Goal: Transaction & Acquisition: Purchase product/service

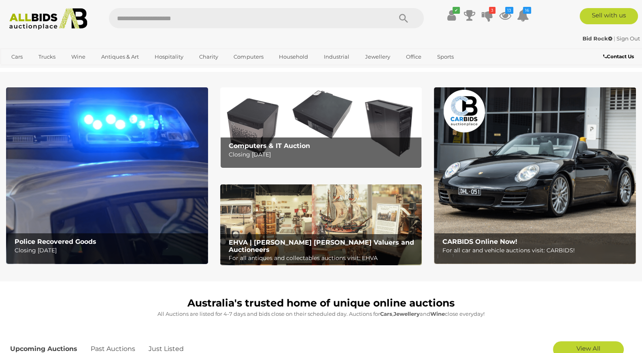
click at [193, 15] on input "text" at bounding box center [246, 18] width 275 height 20
type input "*****"
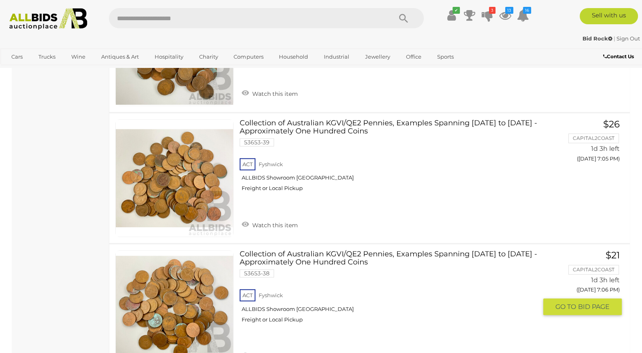
scroll to position [722, 0]
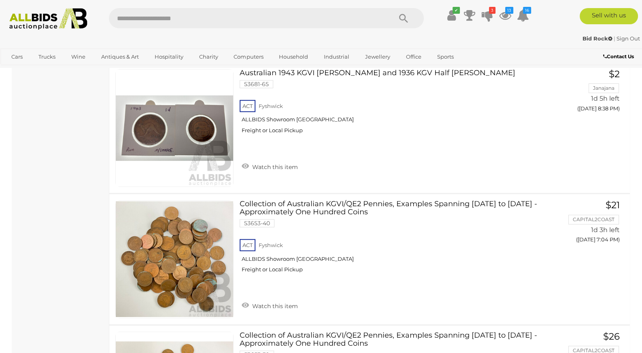
click at [191, 23] on input "text" at bounding box center [246, 18] width 275 height 20
type input "*******"
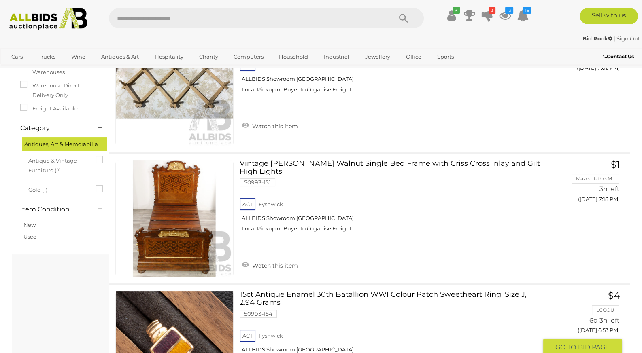
scroll to position [42, 0]
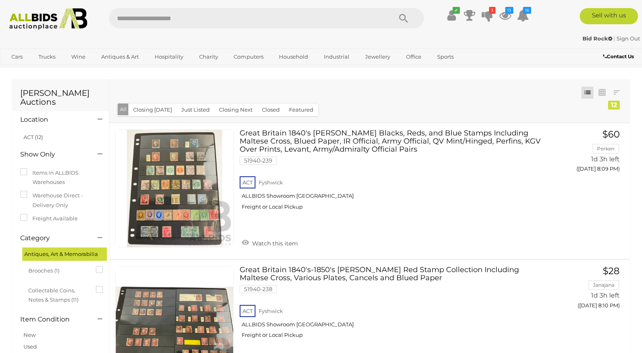
click at [46, 19] on img at bounding box center [48, 19] width 87 height 22
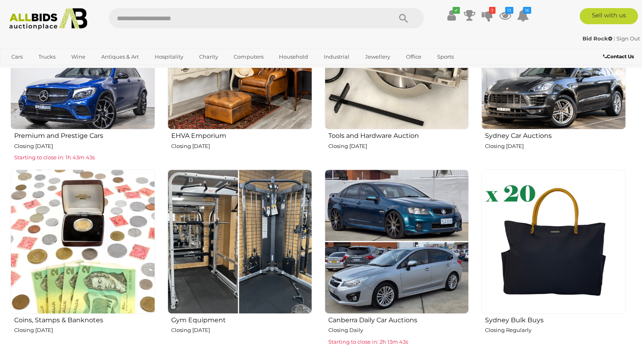
scroll to position [467, 0]
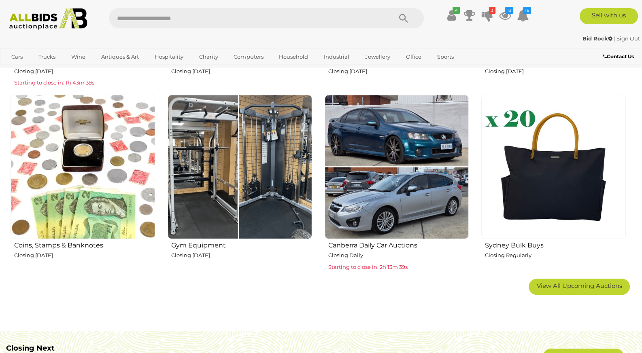
click at [131, 187] on img at bounding box center [83, 167] width 144 height 144
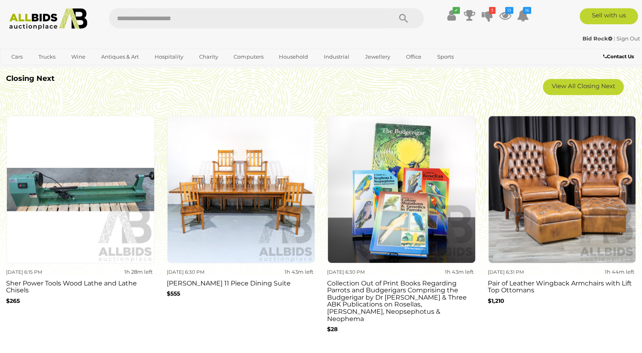
scroll to position [722, 0]
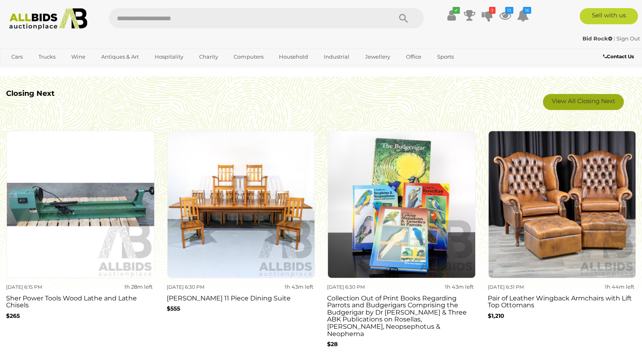
click at [593, 99] on link "View All Closing Next" at bounding box center [583, 102] width 81 height 16
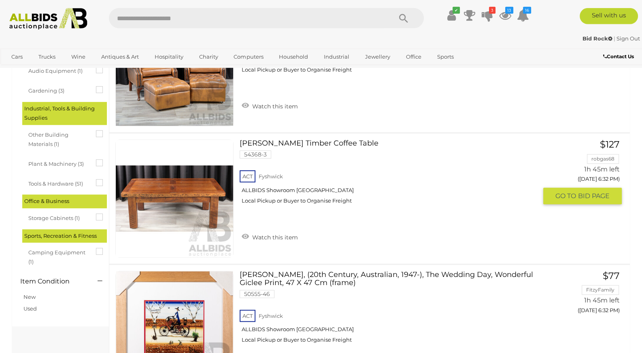
scroll to position [552, 0]
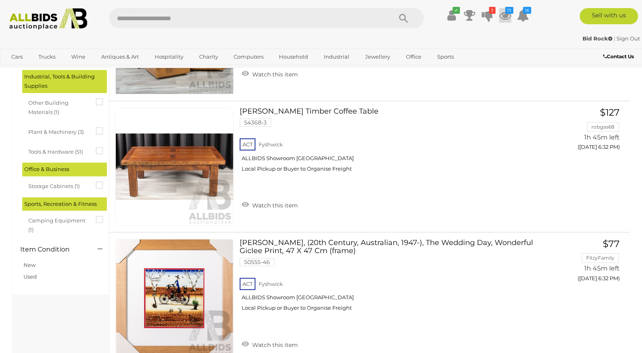
click at [502, 13] on icon at bounding box center [505, 15] width 12 height 15
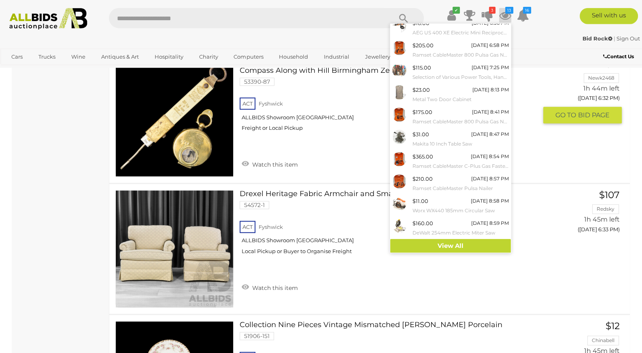
scroll to position [850, 0]
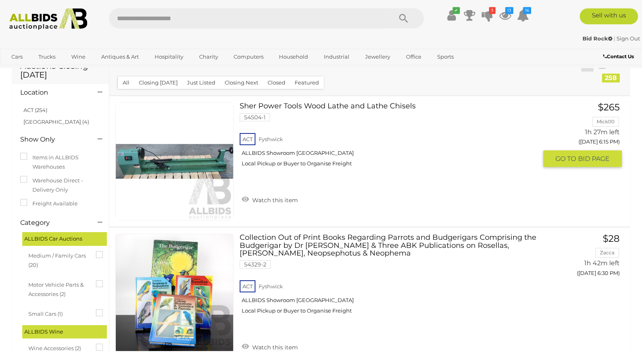
scroll to position [0, 0]
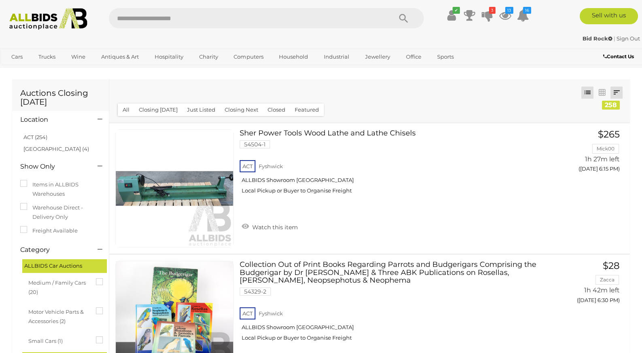
click at [616, 96] on link at bounding box center [616, 93] width 12 height 12
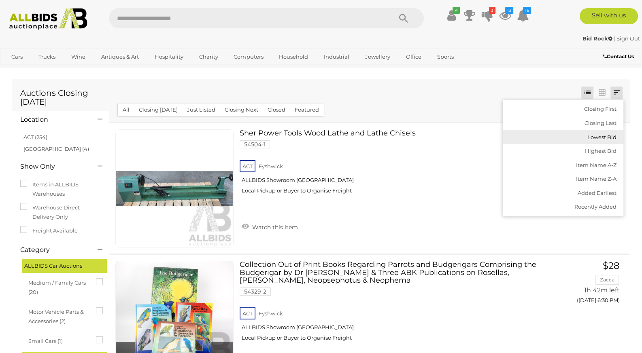
click at [607, 136] on link "Lowest Bid" at bounding box center [563, 137] width 121 height 14
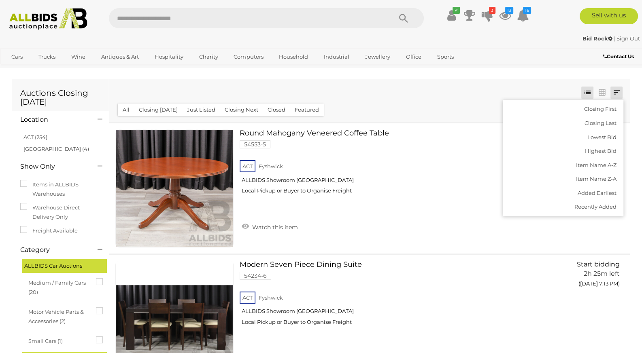
click at [406, 93] on div "Closing First Closing Last Lowest Bid Highest Bid Item Name A-Z Item Name Z-A A…" at bounding box center [369, 100] width 520 height 43
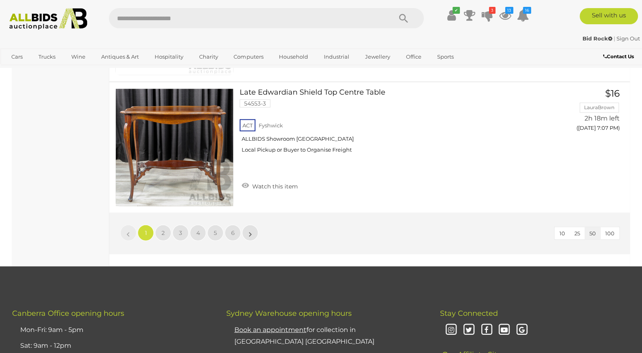
scroll to position [6459, 0]
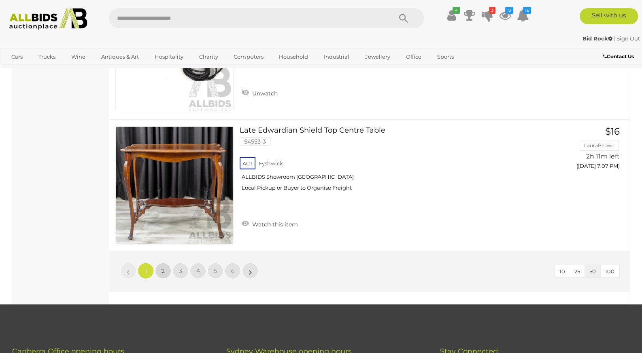
click at [161, 263] on link "2" at bounding box center [163, 271] width 16 height 16
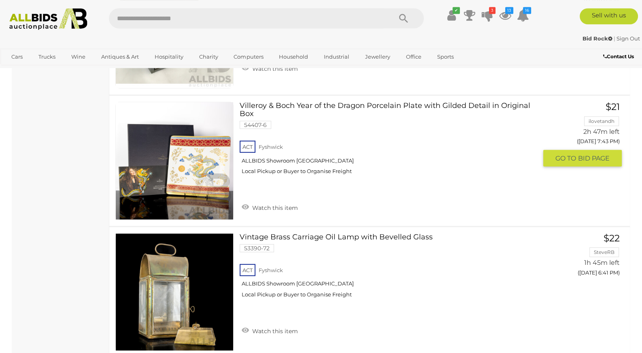
scroll to position [2762, 0]
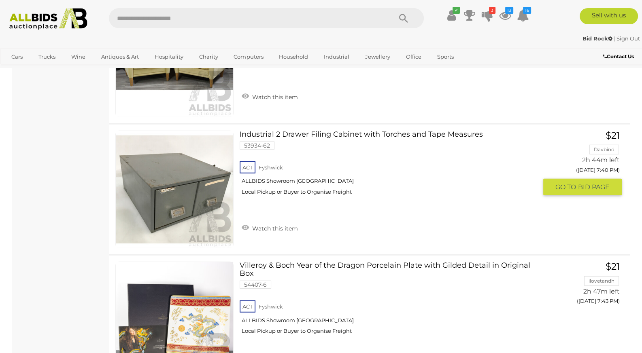
click at [210, 175] on link at bounding box center [174, 190] width 118 height 118
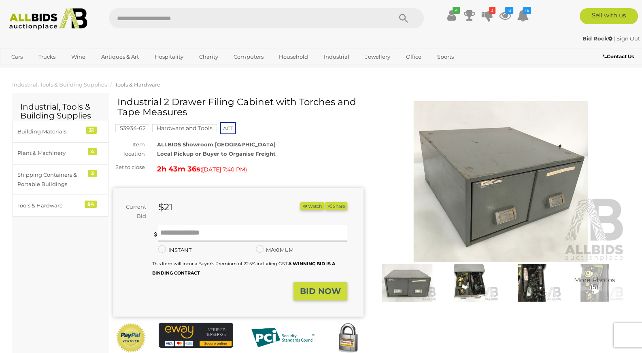
click at [485, 296] on img at bounding box center [469, 283] width 59 height 38
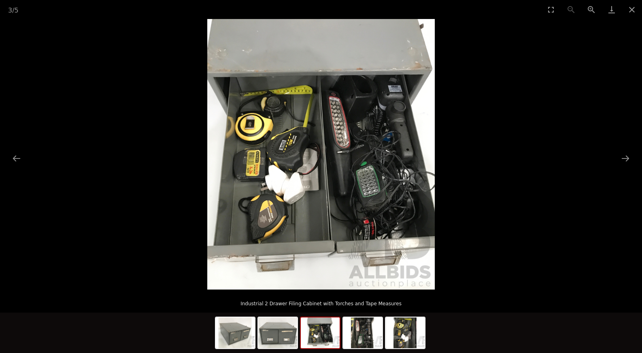
click at [365, 237] on img at bounding box center [320, 154] width 227 height 271
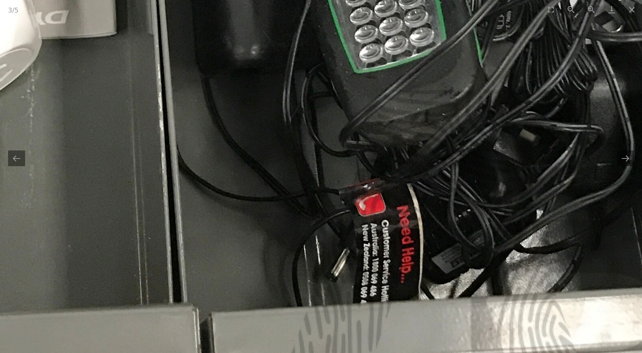
drag, startPoint x: 372, startPoint y: 211, endPoint x: 378, endPoint y: 268, distance: 57.3
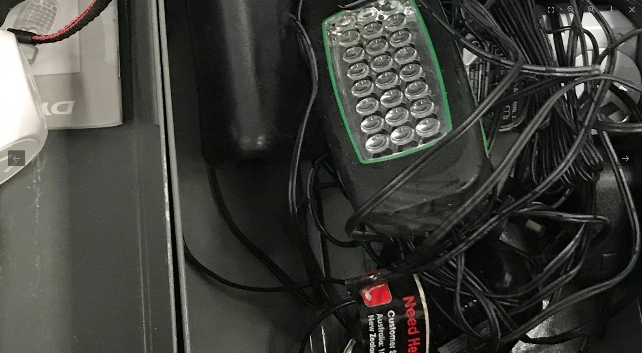
drag, startPoint x: 367, startPoint y: 194, endPoint x: 371, endPoint y: 250, distance: 56.4
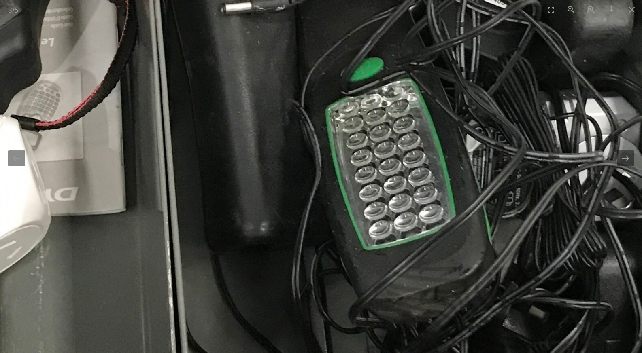
drag, startPoint x: 374, startPoint y: 191, endPoint x: 375, endPoint y: 265, distance: 73.7
click at [375, 265] on img at bounding box center [137, 19] width 1224 height 1457
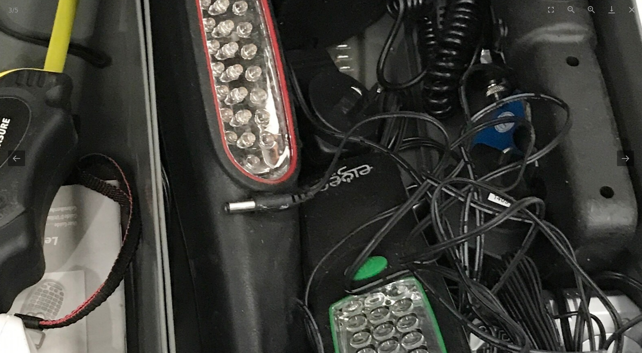
drag, startPoint x: 374, startPoint y: 210, endPoint x: 376, endPoint y: 268, distance: 58.7
click at [376, 268] on img at bounding box center [141, 217] width 1224 height 1457
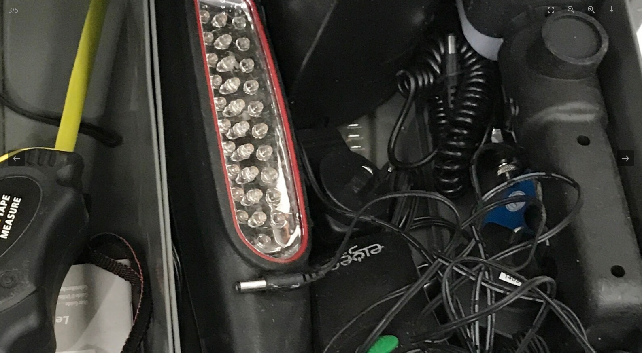
drag, startPoint x: 371, startPoint y: 220, endPoint x: 392, endPoint y: 278, distance: 62.0
click at [392, 277] on img at bounding box center [152, 297] width 1224 height 1457
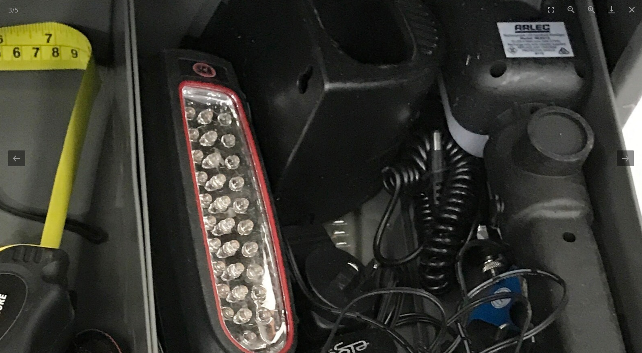
drag, startPoint x: 389, startPoint y: 247, endPoint x: 357, endPoint y: 290, distance: 53.5
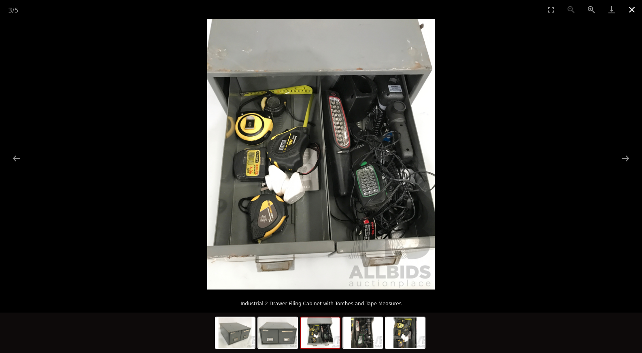
click at [632, 12] on button "Close gallery" at bounding box center [632, 9] width 20 height 19
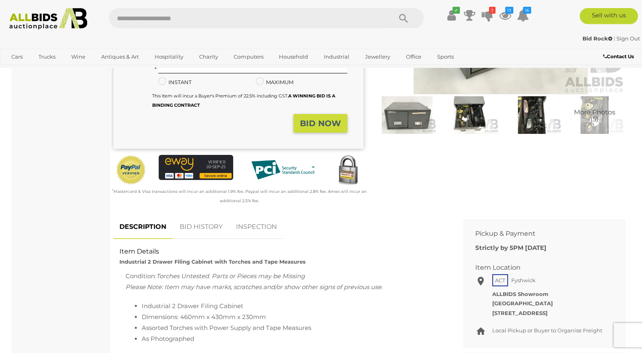
scroll to position [170, 0]
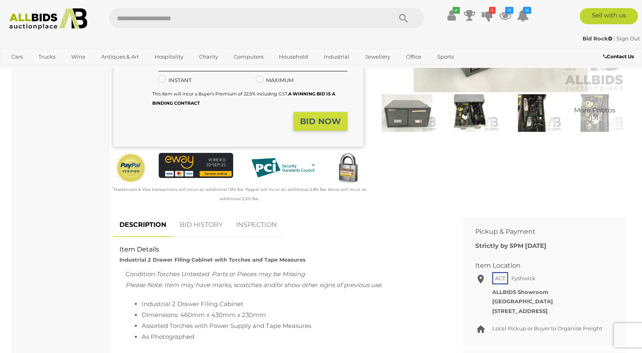
click at [246, 223] on link "INSPECTION" at bounding box center [256, 225] width 53 height 24
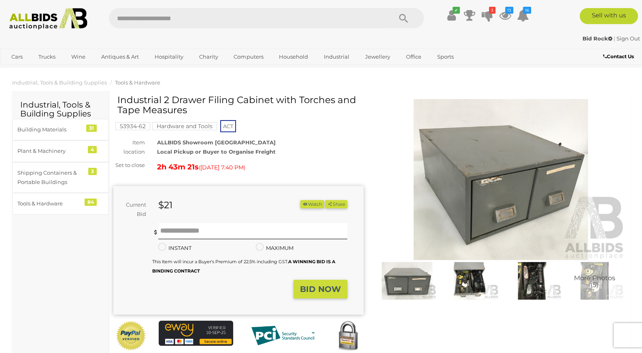
scroll to position [0, 0]
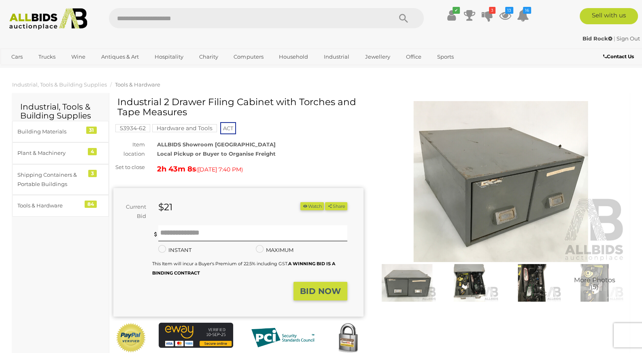
click at [453, 280] on img at bounding box center [469, 283] width 59 height 38
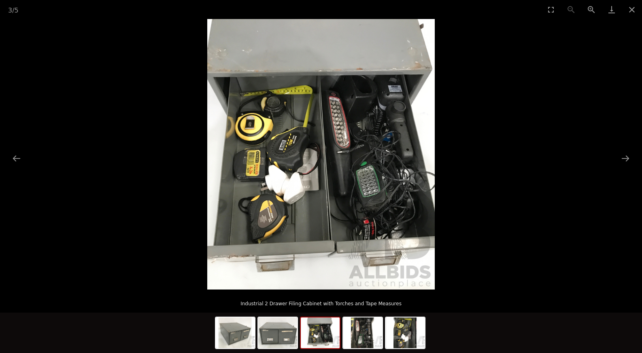
click at [384, 232] on img at bounding box center [320, 154] width 227 height 271
click at [384, 231] on img at bounding box center [320, 154] width 227 height 271
click at [384, 226] on img at bounding box center [320, 154] width 227 height 271
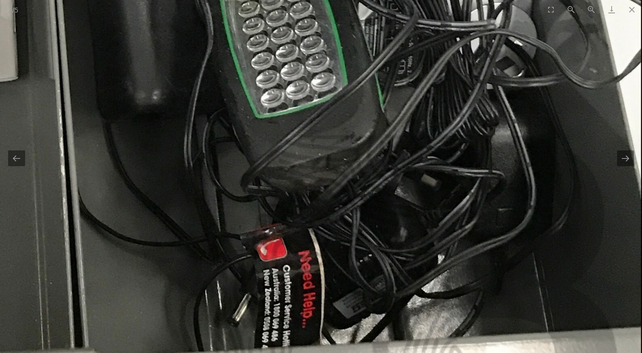
drag, startPoint x: 384, startPoint y: 219, endPoint x: 333, endPoint y: 291, distance: 88.5
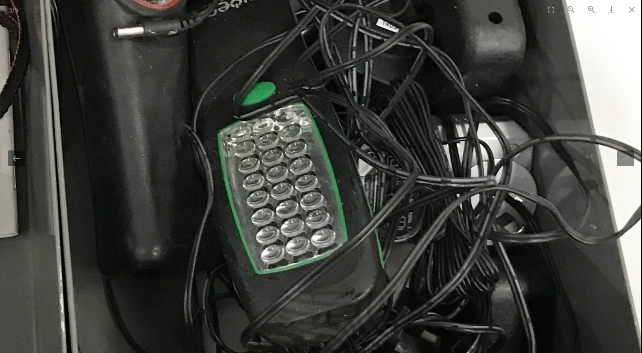
drag, startPoint x: 342, startPoint y: 192, endPoint x: 335, endPoint y: 269, distance: 77.2
click at [335, 271] on img at bounding box center [29, 43] width 1224 height 1457
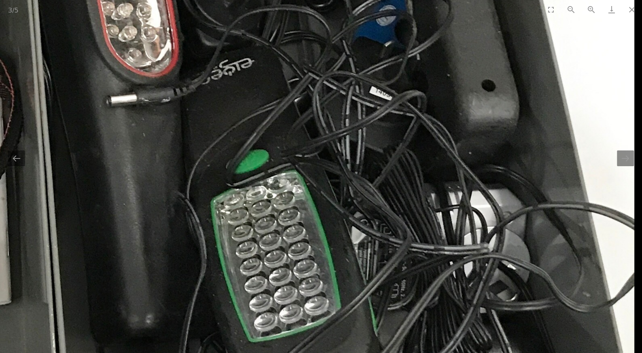
drag, startPoint x: 363, startPoint y: 216, endPoint x: 295, endPoint y: 270, distance: 87.3
click at [295, 269] on img at bounding box center [22, 110] width 1224 height 1457
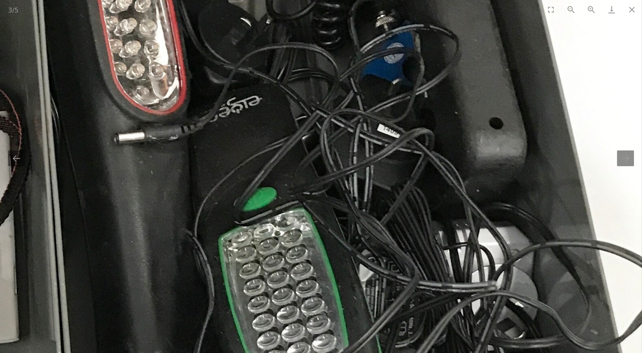
drag, startPoint x: 308, startPoint y: 193, endPoint x: 289, endPoint y: 254, distance: 63.9
click at [289, 253] on img at bounding box center [30, 148] width 1224 height 1457
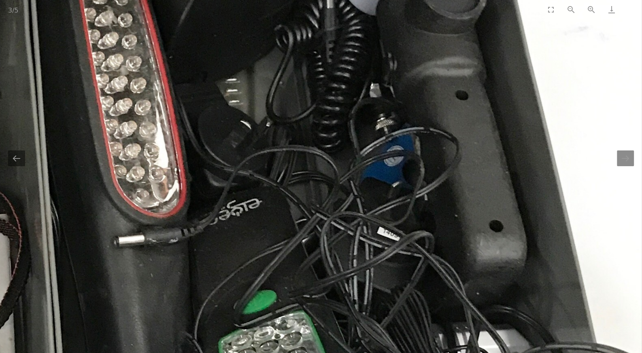
click at [630, 10] on button "Close gallery" at bounding box center [632, 9] width 20 height 19
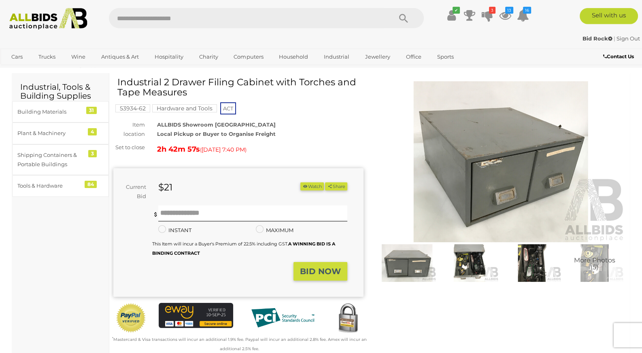
scroll to position [255, 0]
